Goal: Task Accomplishment & Management: Manage account settings

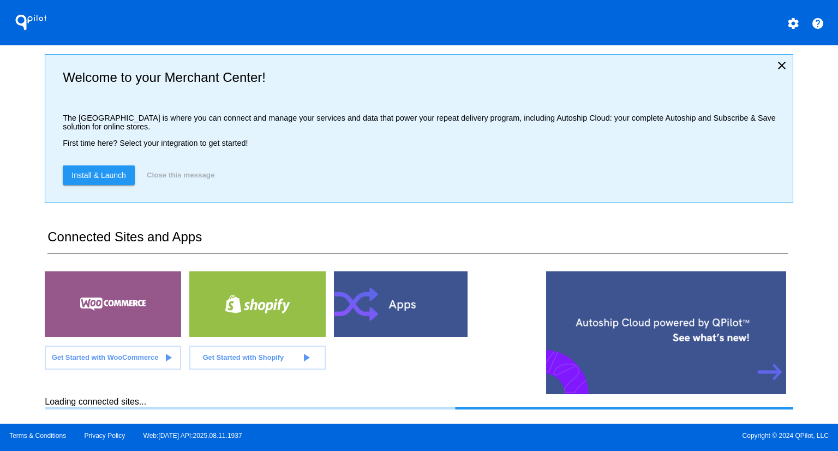
click at [21, 127] on div "QPilot settings help Welcome to your Merchant Center! The [GEOGRAPHIC_DATA] is …" at bounding box center [419, 211] width 838 height 423
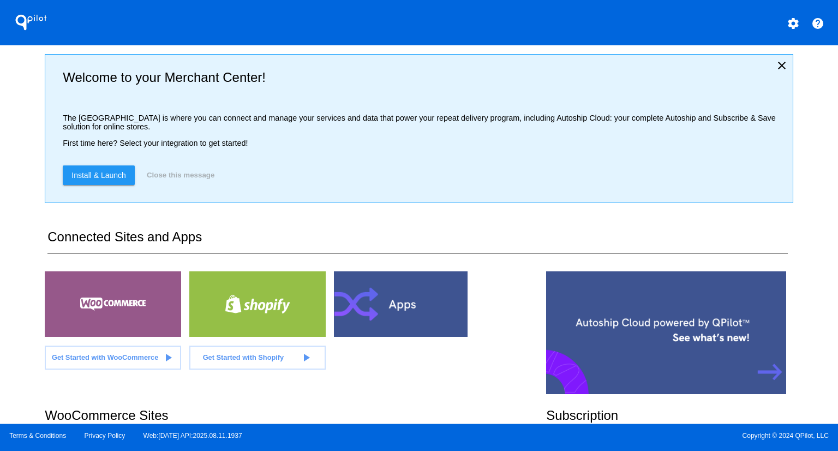
click at [11, 175] on div "QPilot settings help Welcome to your Merchant Center! The [GEOGRAPHIC_DATA] is …" at bounding box center [419, 211] width 838 height 423
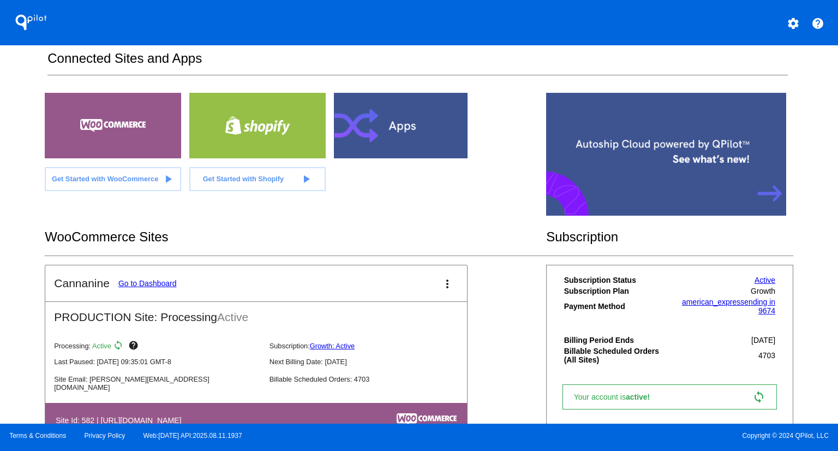
scroll to position [204, 0]
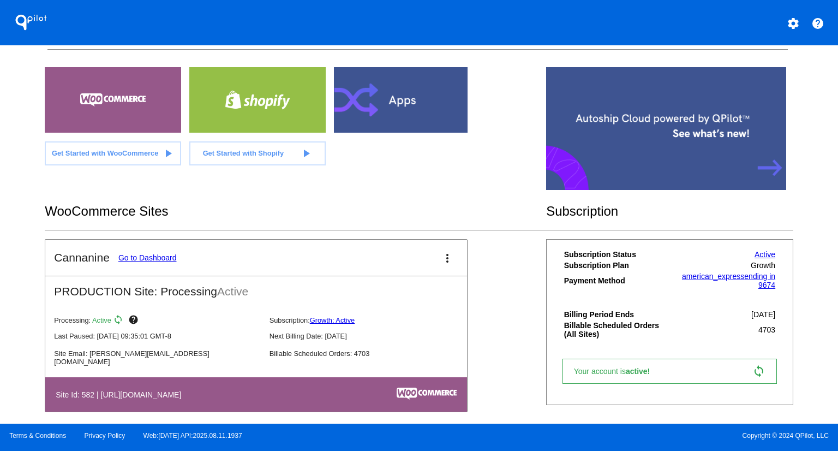
click at [138, 253] on link "Go to Dashboard" at bounding box center [147, 257] width 58 height 9
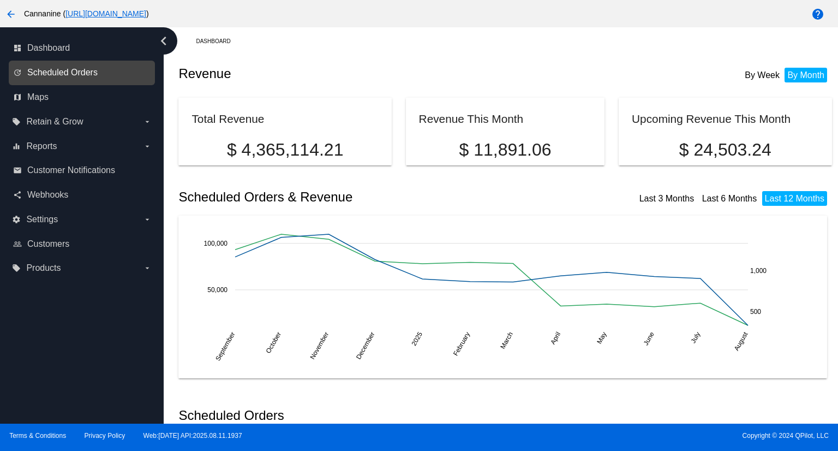
click at [68, 72] on span "Scheduled Orders" at bounding box center [62, 73] width 70 height 10
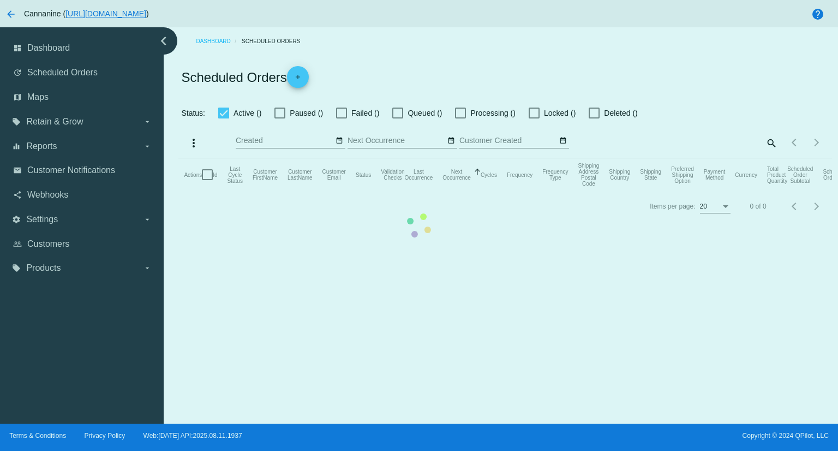
checkbox input "true"
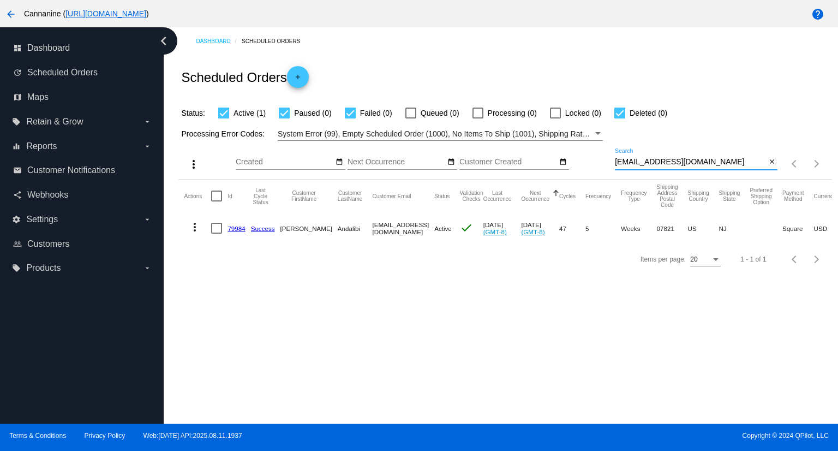
click at [727, 163] on input "[EMAIL_ADDRESS][DOMAIN_NAME]" at bounding box center [690, 162] width 151 height 9
paste input "cdonaldec777"
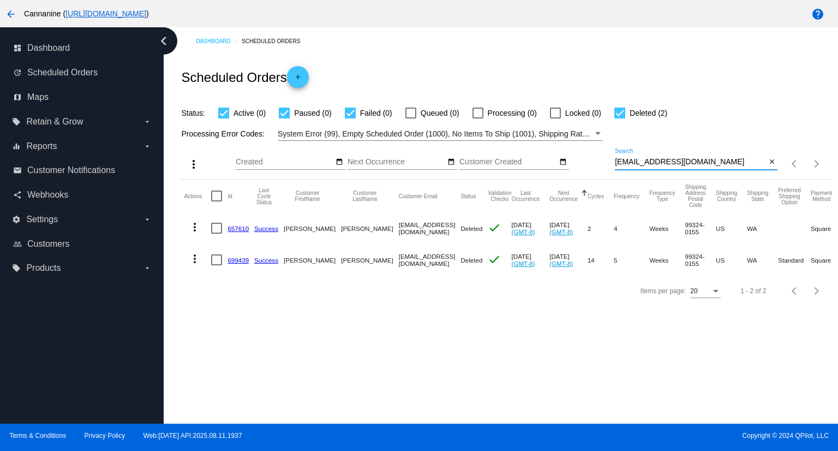
type input "[EMAIL_ADDRESS][DOMAIN_NAME]"
